Goal: Task Accomplishment & Management: Use online tool/utility

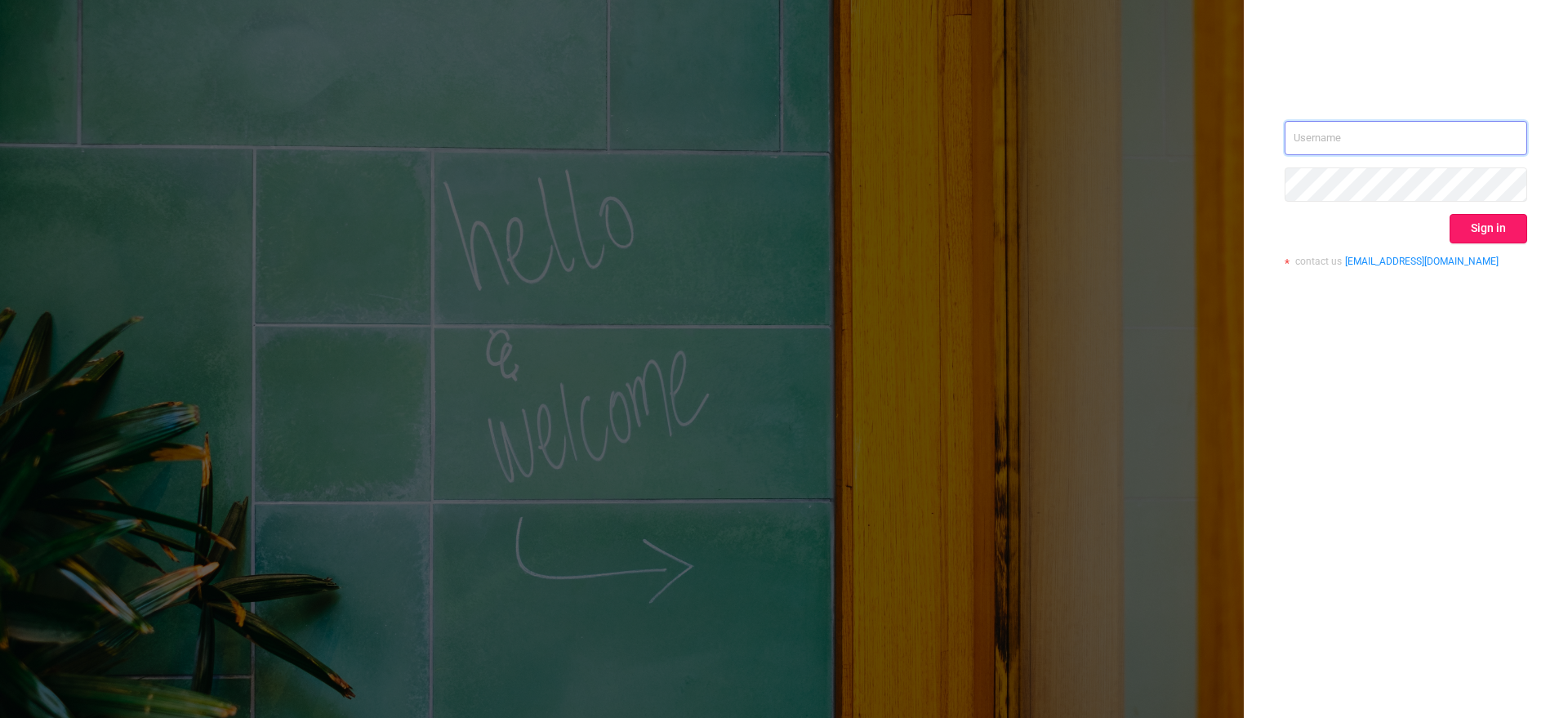
type input "[EMAIL_ADDRESS][DOMAIN_NAME]"
click at [1465, 217] on button "Sign in" at bounding box center [1488, 228] width 77 height 29
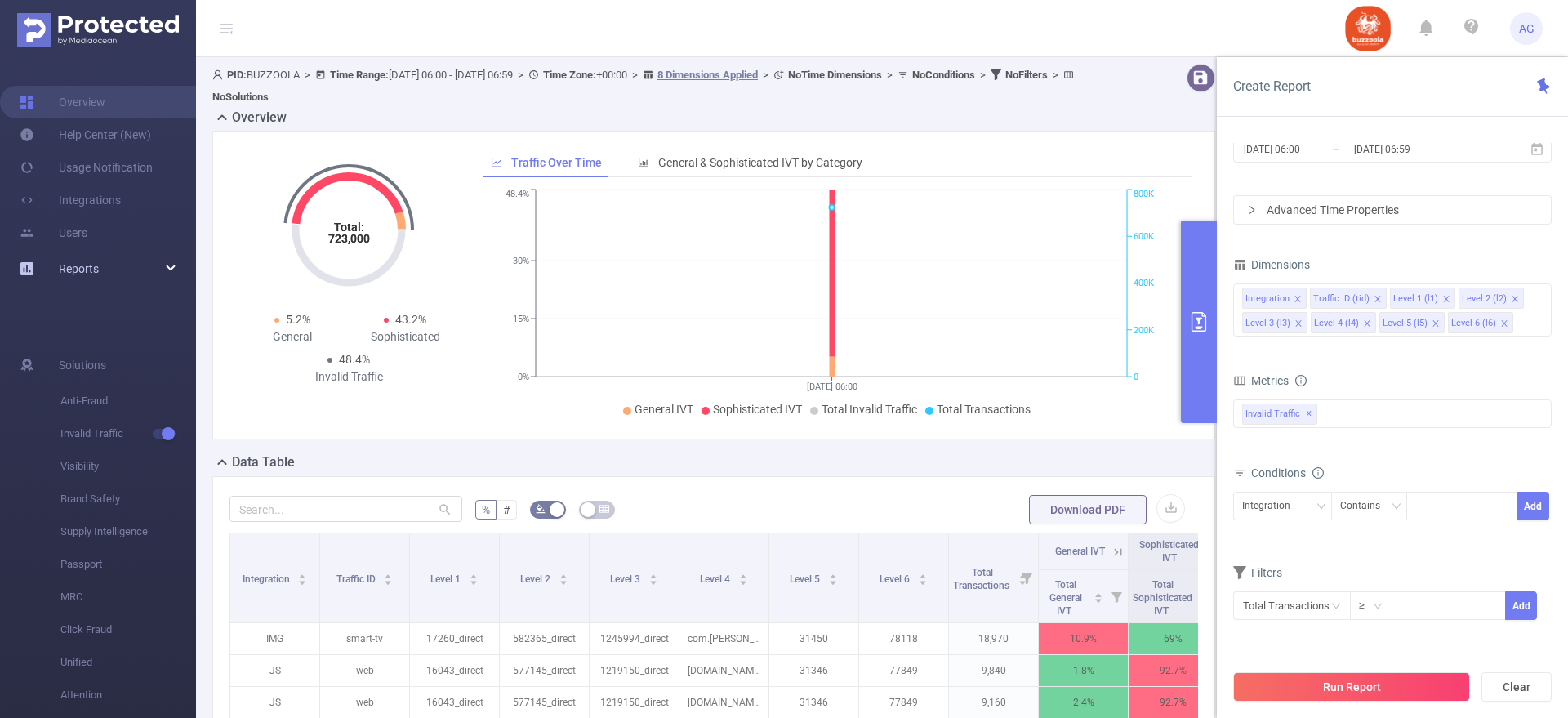
click at [95, 274] on span "Reports" at bounding box center [79, 268] width 40 height 13
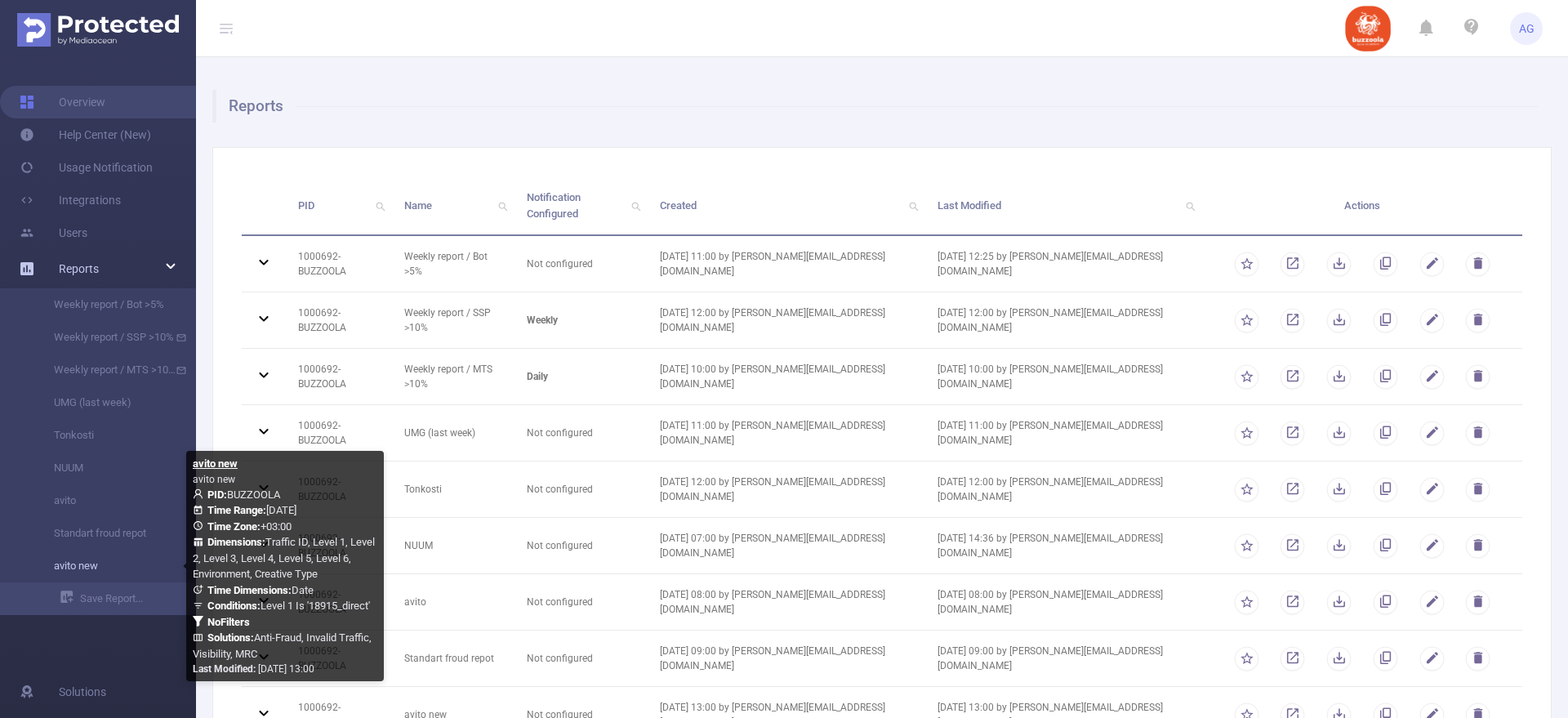
click at [126, 560] on link "avito new" at bounding box center [105, 566] width 144 height 33
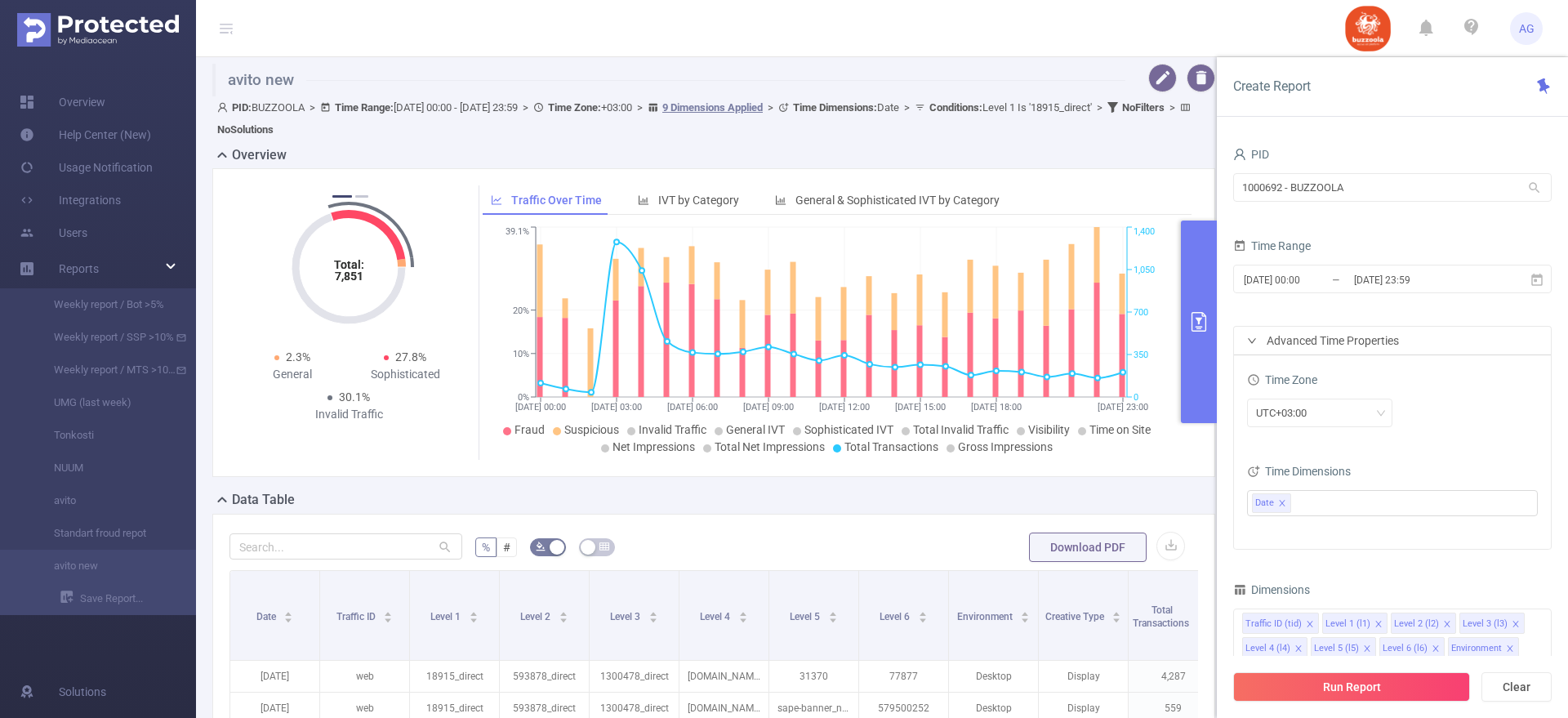
click at [1324, 343] on div "Advanced Time Properties" at bounding box center [1392, 340] width 317 height 28
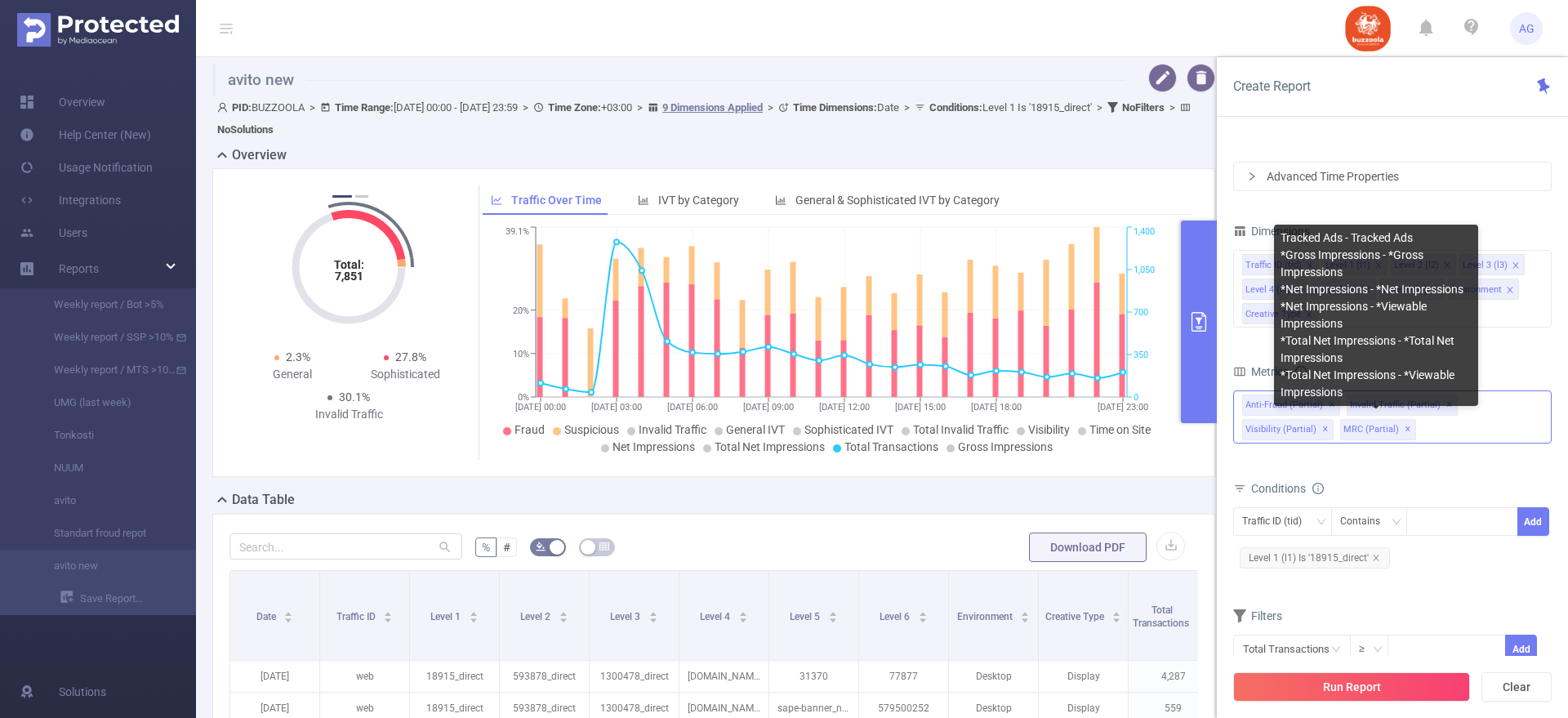
click at [1352, 438] on span "MRC (partial) ✕" at bounding box center [1377, 429] width 76 height 21
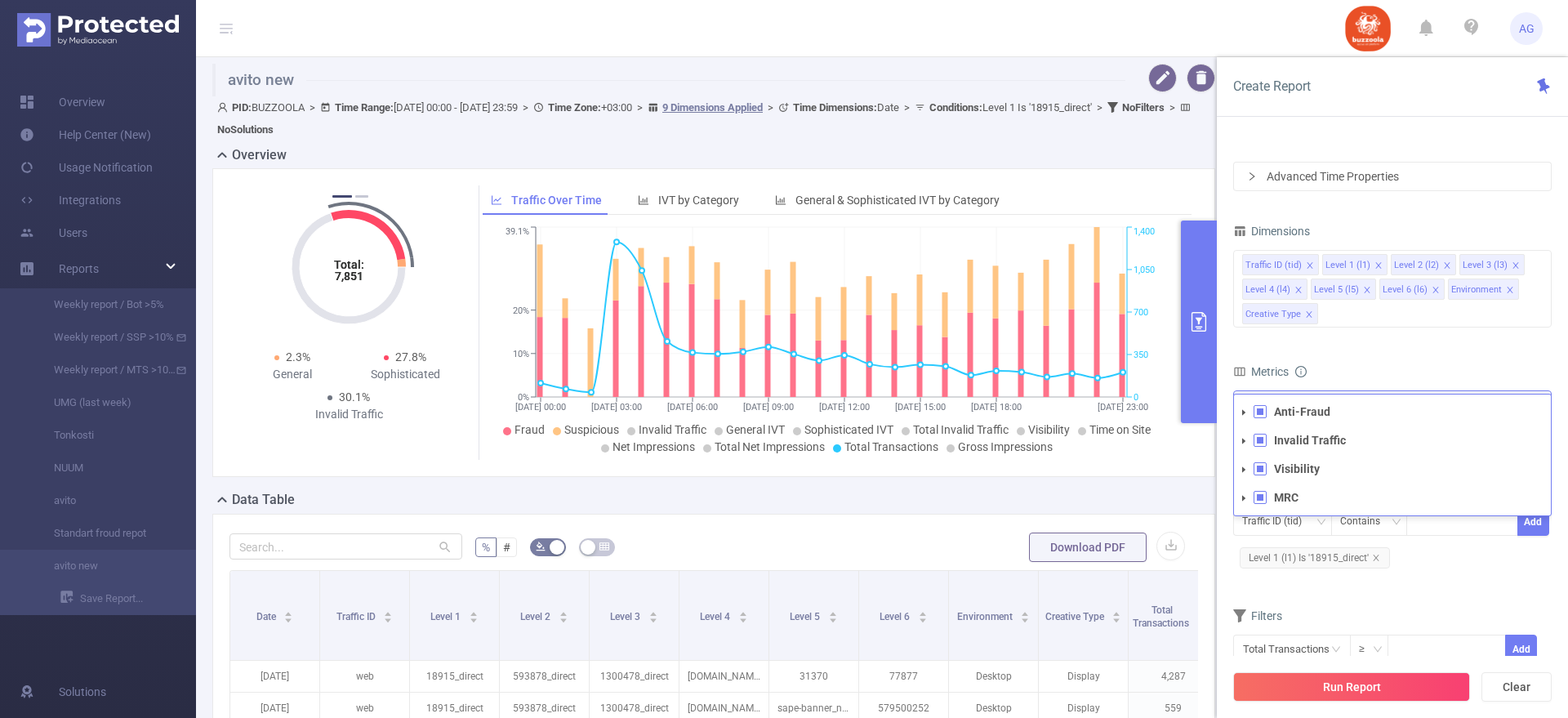
click at [1240, 495] on icon "icon: caret-down" at bounding box center [1243, 498] width 8 height 8
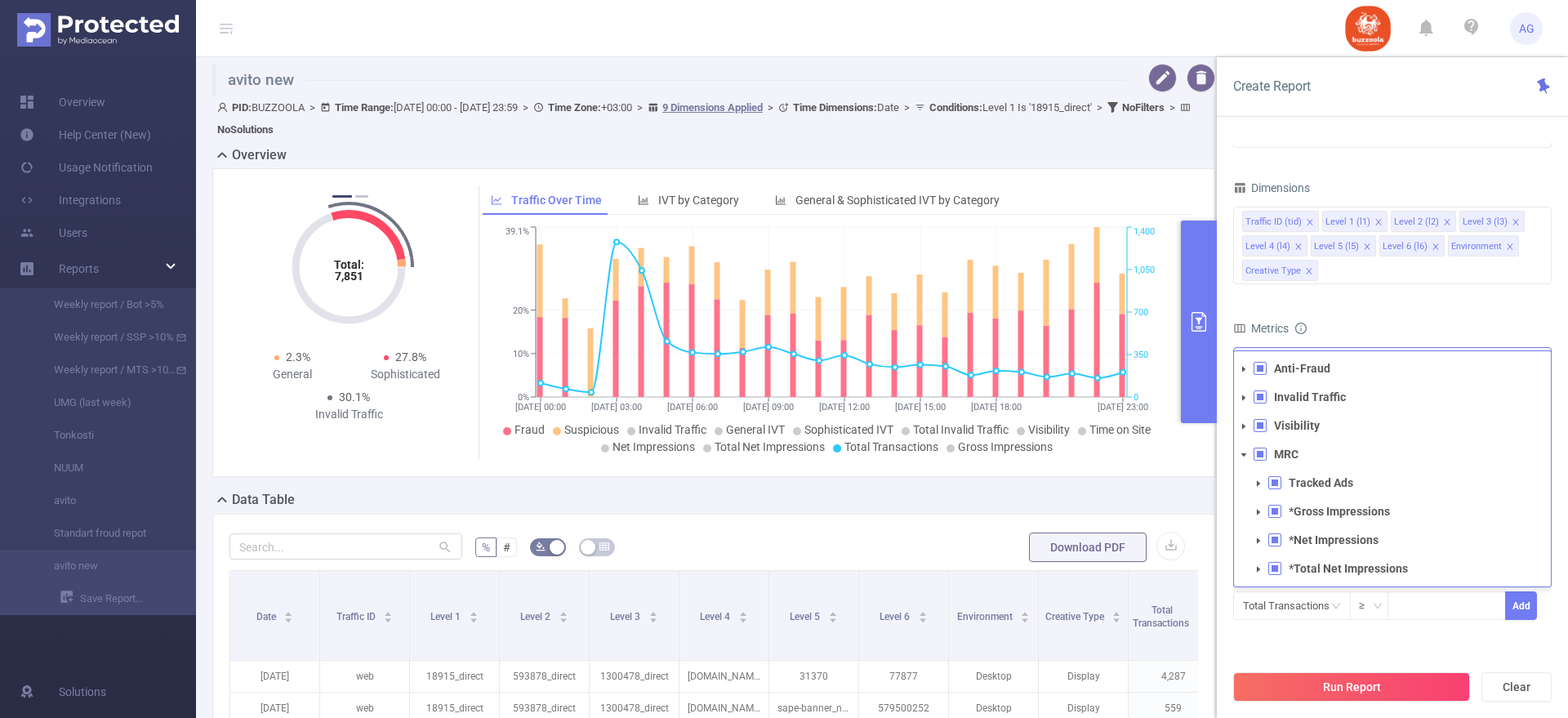
click at [1258, 487] on span at bounding box center [1259, 483] width 20 height 20
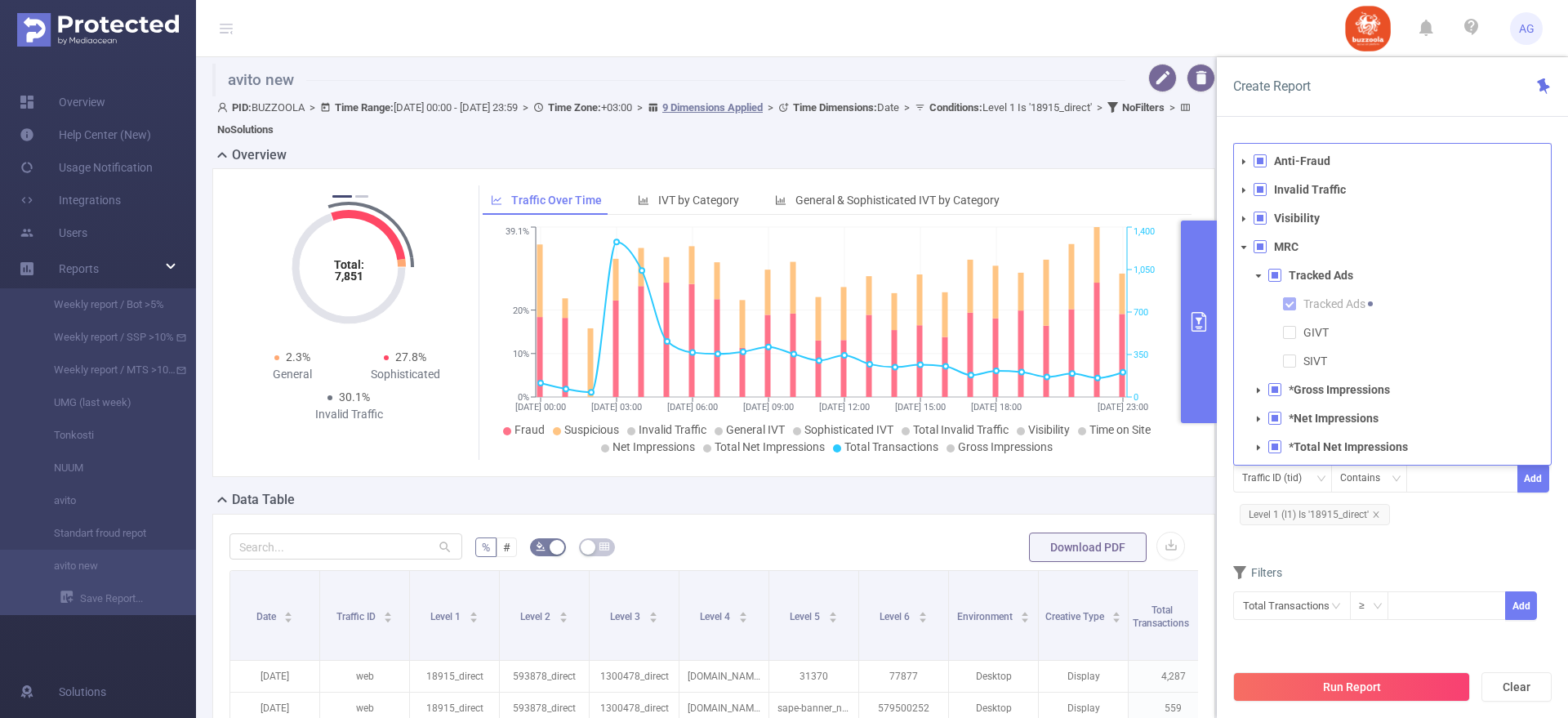
click at [1255, 393] on icon "icon: caret-down" at bounding box center [1258, 389] width 8 height 8
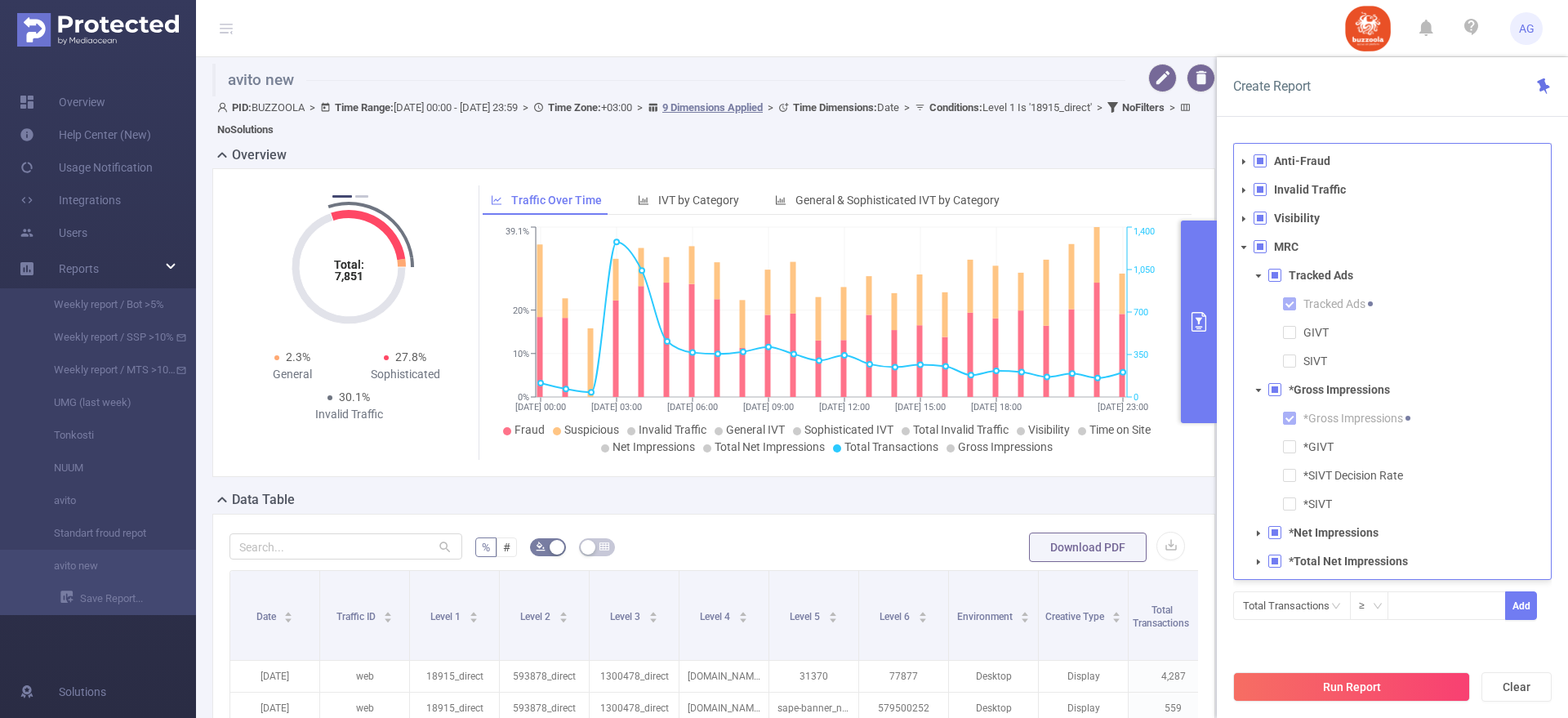
click at [1259, 533] on icon "icon: caret-down" at bounding box center [1259, 532] width 4 height 5
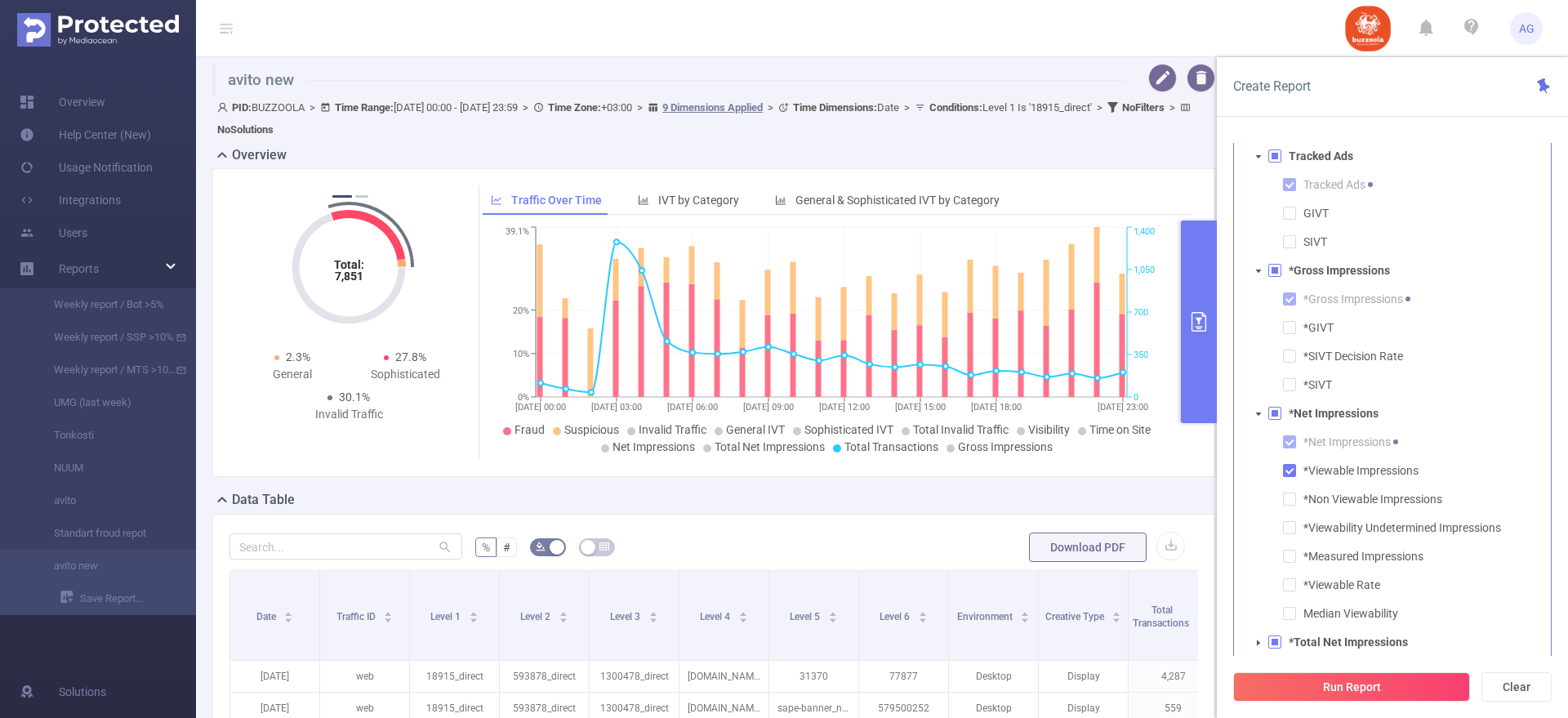
click at [1261, 651] on span at bounding box center [1259, 642] width 20 height 20
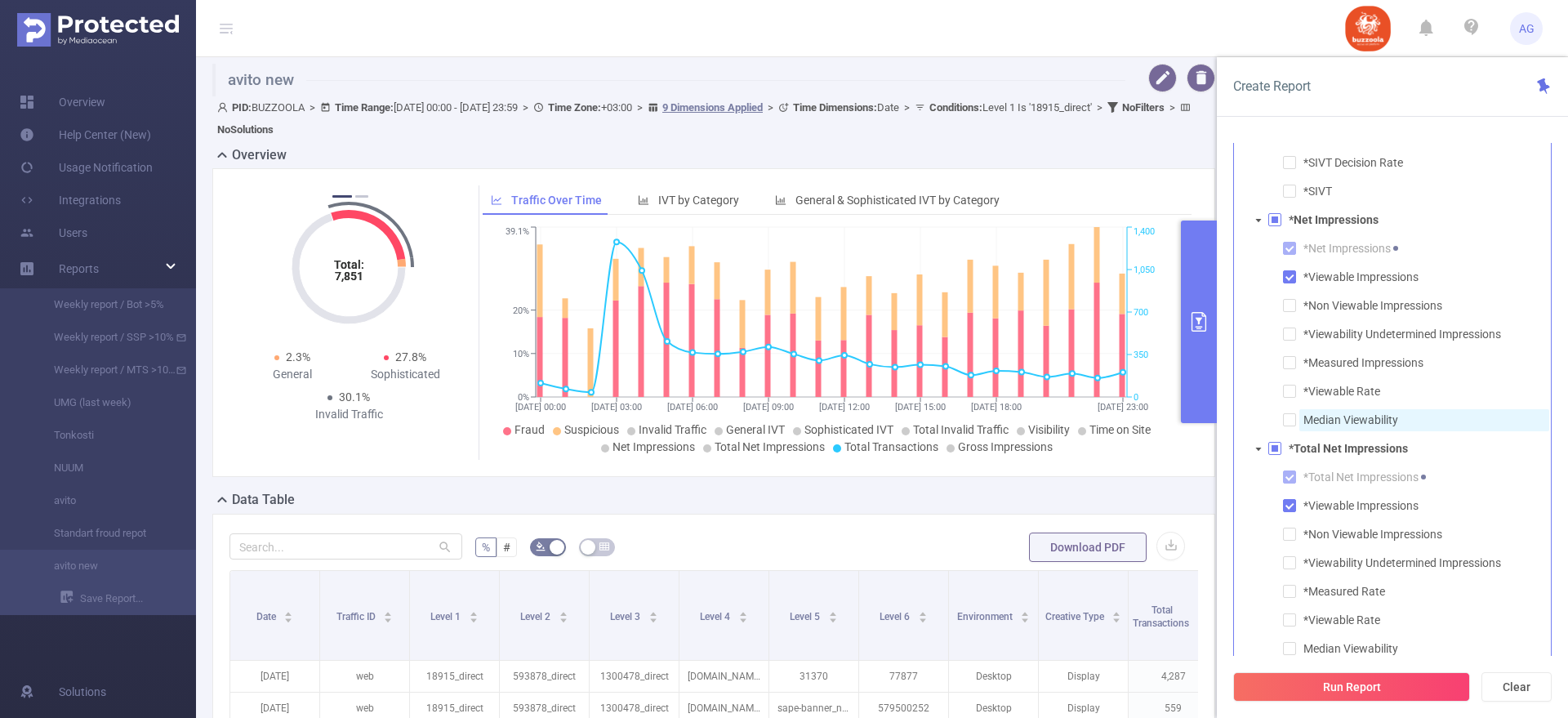
scroll to position [119, 0]
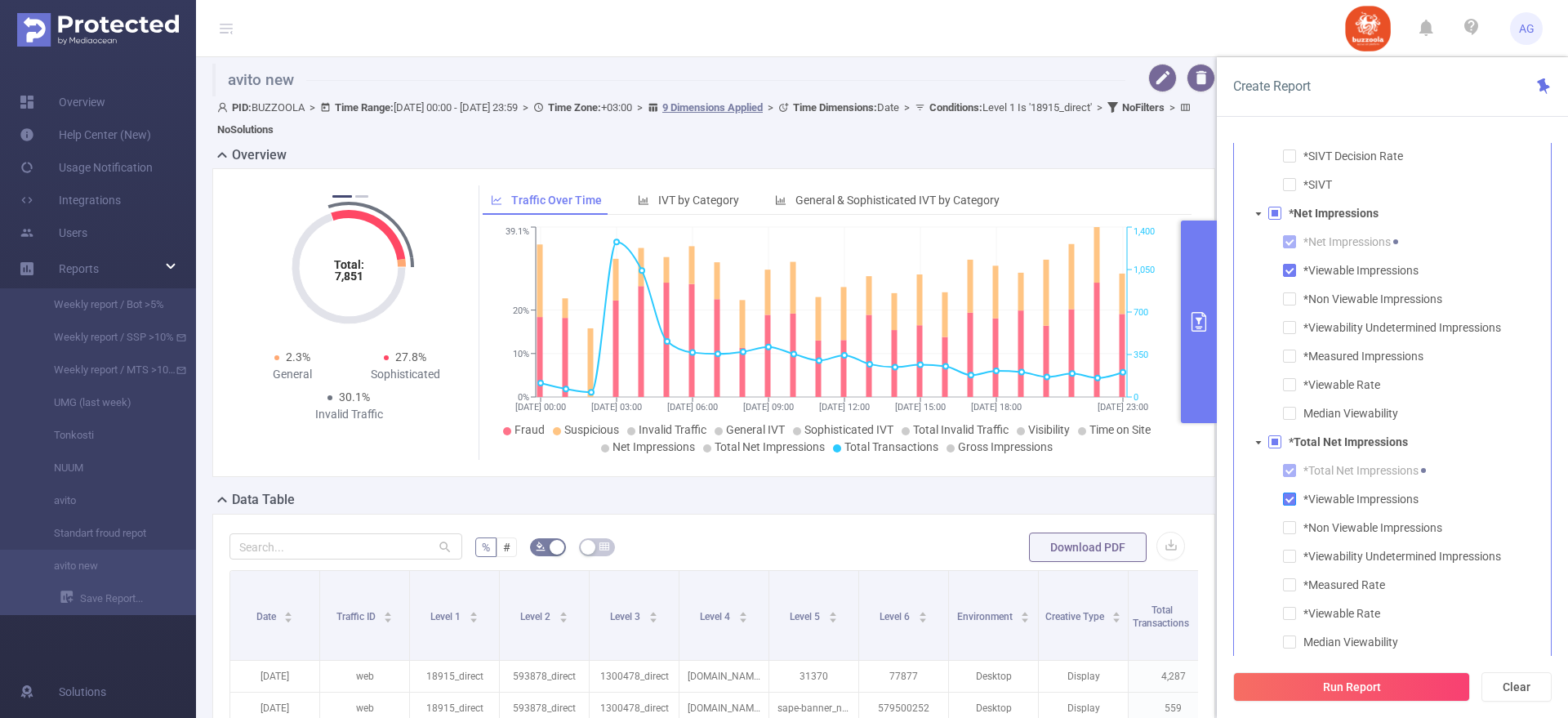
click at [1284, 495] on span at bounding box center [1290, 499] width 13 height 13
click at [1360, 693] on button "Run Report" at bounding box center [1351, 686] width 237 height 29
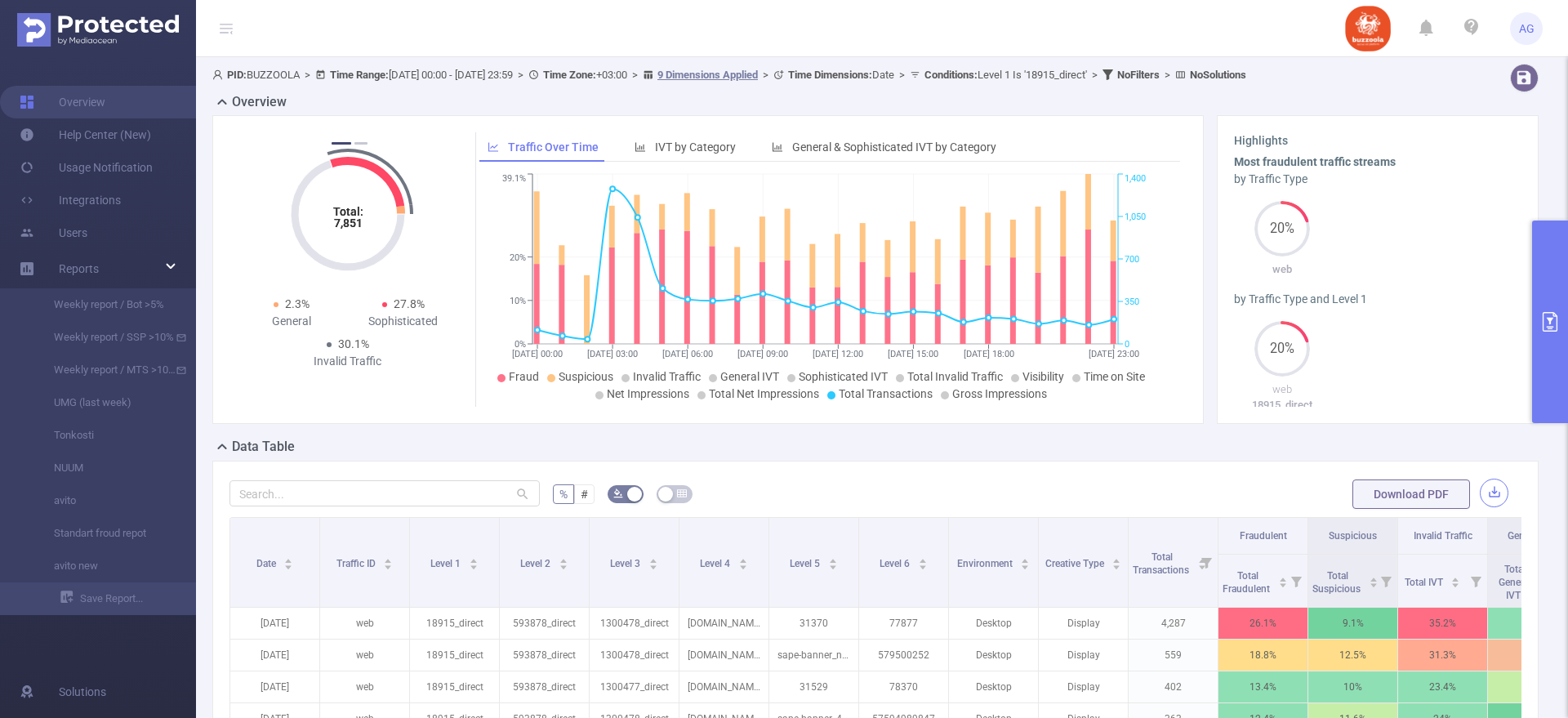
click at [1480, 492] on button "button" at bounding box center [1493, 492] width 28 height 28
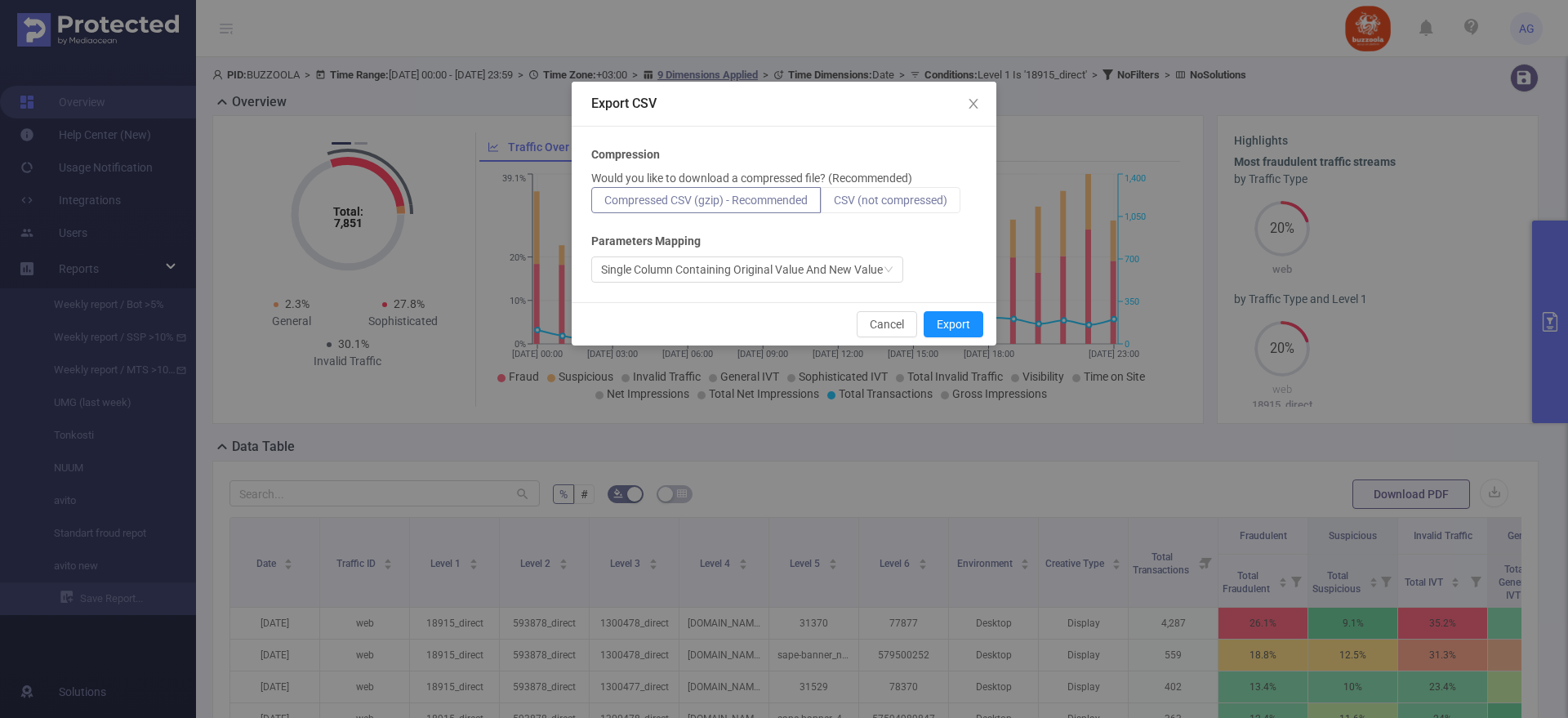
click at [931, 201] on span "CSV (not compressed)" at bounding box center [890, 200] width 114 height 13
click at [834, 204] on input "CSV (not compressed)" at bounding box center [834, 204] width 0 height 0
click at [957, 329] on button "Export" at bounding box center [953, 324] width 59 height 26
